Goal: Use online tool/utility: Utilize a website feature to perform a specific function

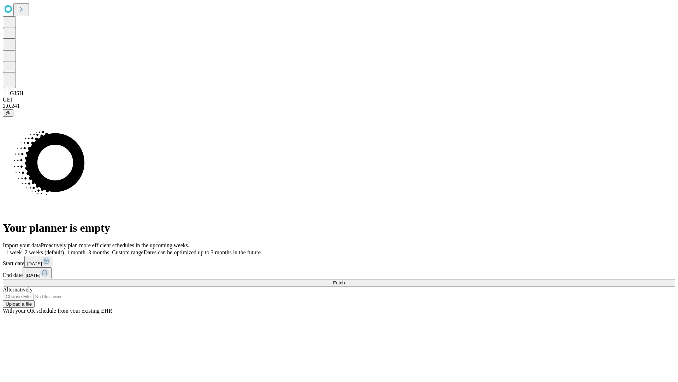
click at [345, 280] on span "Fetch" at bounding box center [339, 282] width 12 height 5
